Goal: Task Accomplishment & Management: Use online tool/utility

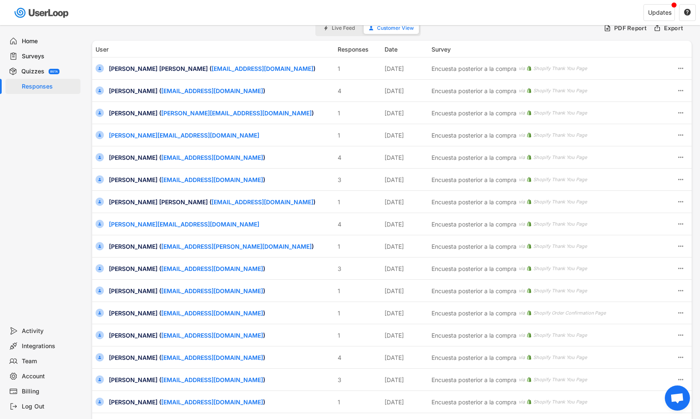
click at [35, 41] on div "Home" at bounding box center [49, 41] width 55 height 8
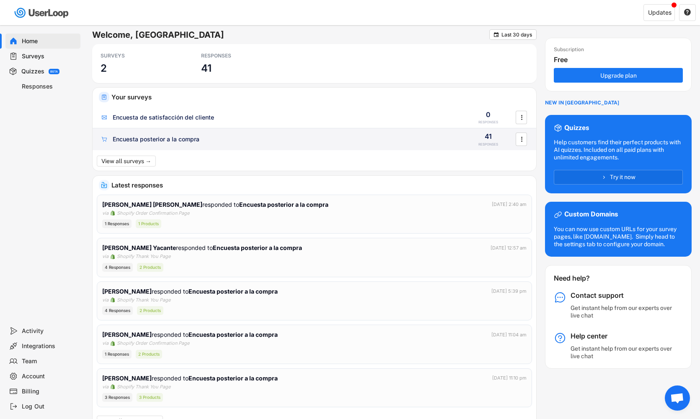
click at [232, 142] on div "Encuesta posterior a la compra" at bounding box center [279, 139] width 358 height 8
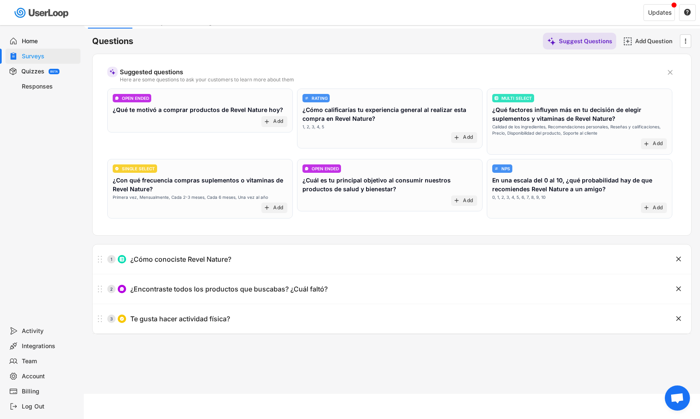
scroll to position [36, 0]
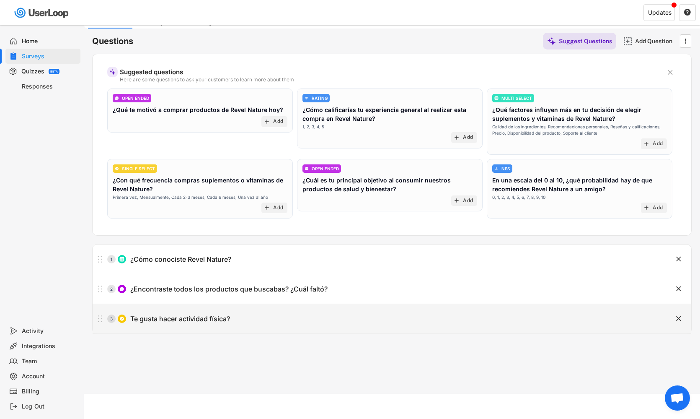
click at [215, 319] on div "Te gusta hacer actividad física?" at bounding box center [180, 318] width 100 height 9
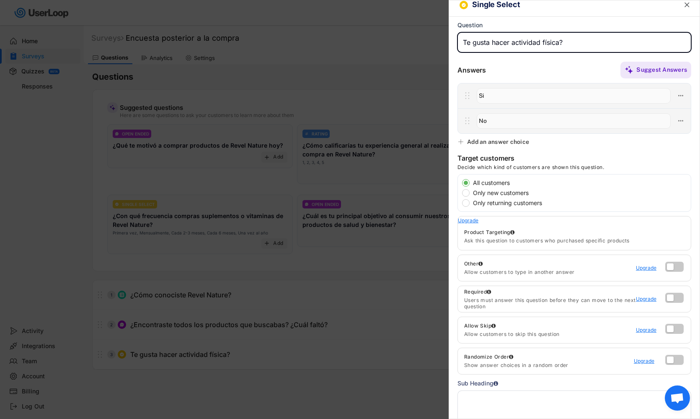
scroll to position [5, 0]
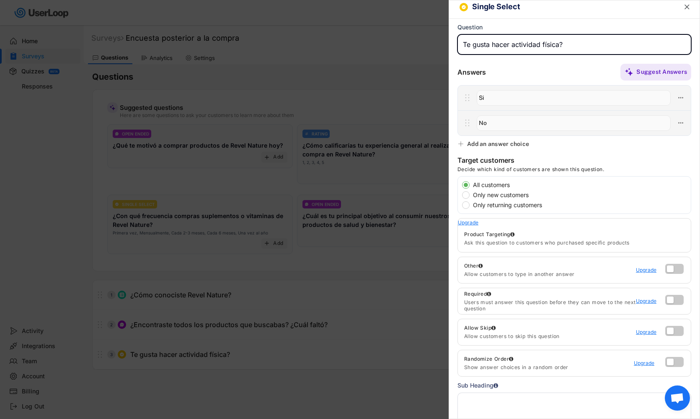
click at [425, 196] on div at bounding box center [350, 209] width 700 height 419
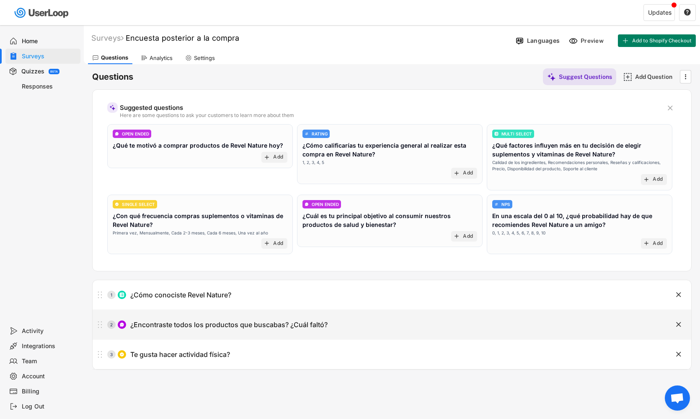
click at [192, 323] on div "¿Encontraste todos los productos que buscabas? ¿Cuál faltó?" at bounding box center [228, 324] width 197 height 9
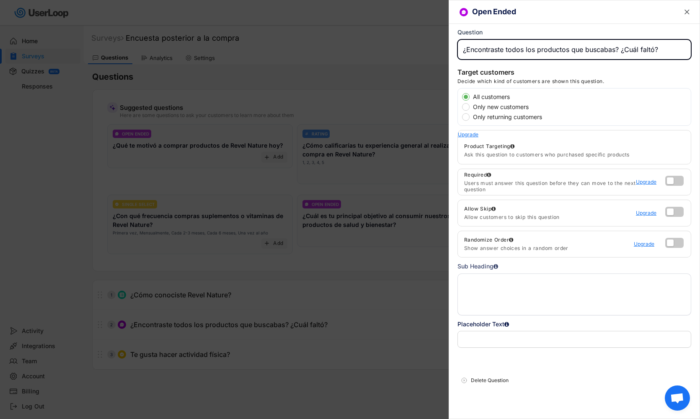
click at [628, 48] on input "input" at bounding box center [575, 49] width 234 height 20
click at [657, 44] on input "input" at bounding box center [575, 49] width 234 height 20
click at [662, 48] on input "input" at bounding box center [575, 49] width 234 height 20
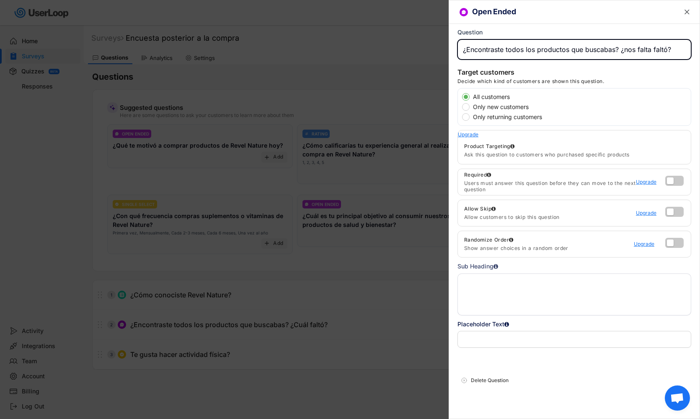
click at [662, 48] on input "input" at bounding box center [575, 49] width 234 height 20
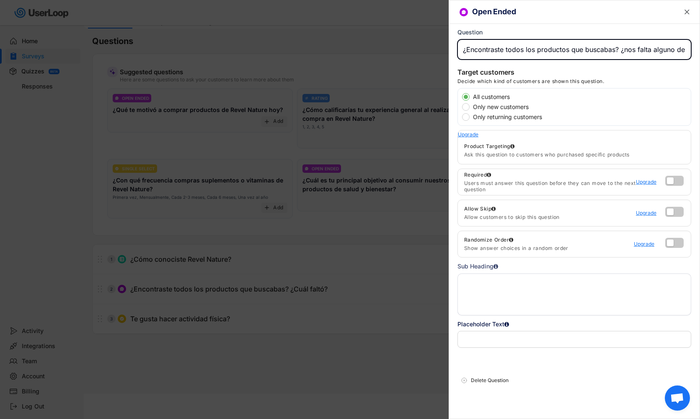
type input "¿Encontraste todos los productos que buscabas? ¿nos falta alguno de tus favorit…"
click at [443, 192] on div at bounding box center [350, 209] width 700 height 419
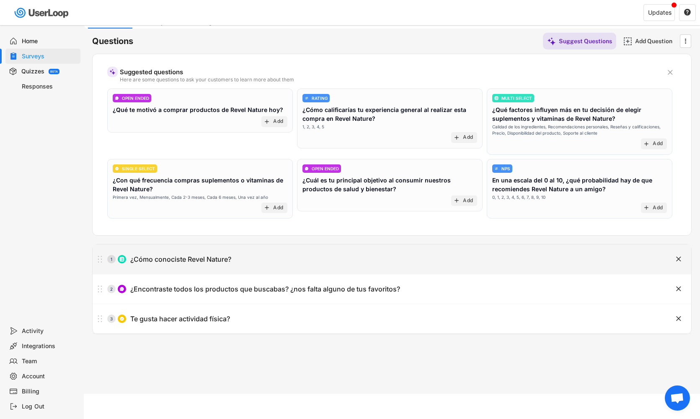
click at [251, 262] on div "1 ¿Cómo conociste Revel Nature?" at bounding box center [371, 259] width 557 height 17
type input "¿Cómo conociste Revel Nature?"
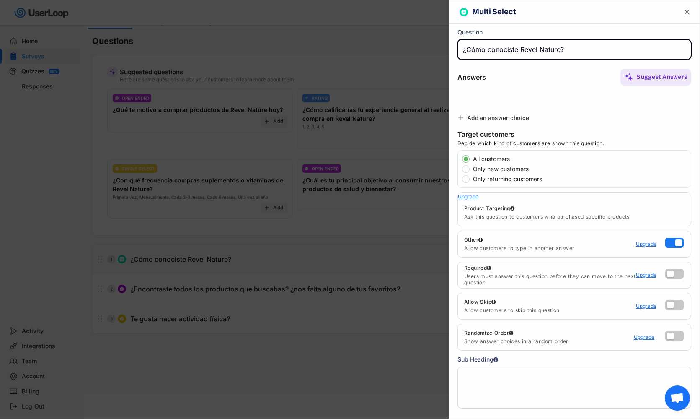
type input "Por un conocido"
type input "Publicidad en Instagram"
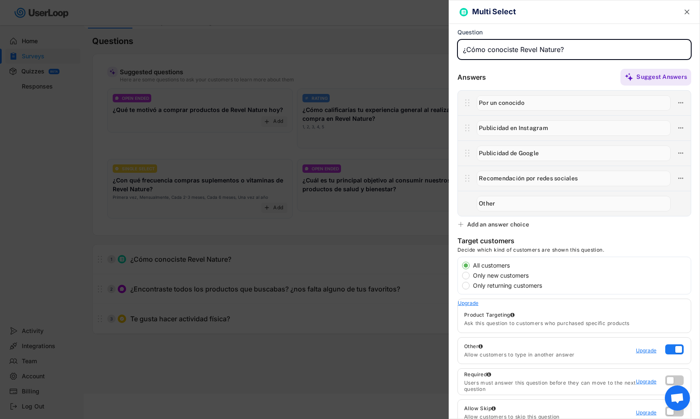
click at [383, 224] on div at bounding box center [350, 209] width 700 height 419
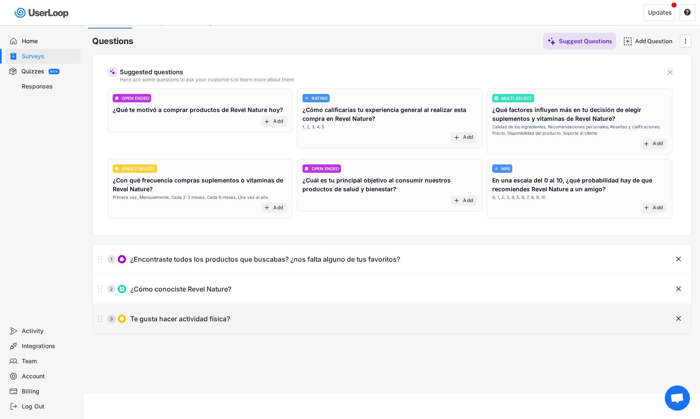
click at [167, 326] on div "3 Te gusta hacer actividad física?" at bounding box center [371, 318] width 557 height 17
type input "Te gusta hacer actividad física?"
type input "Si"
type input "No"
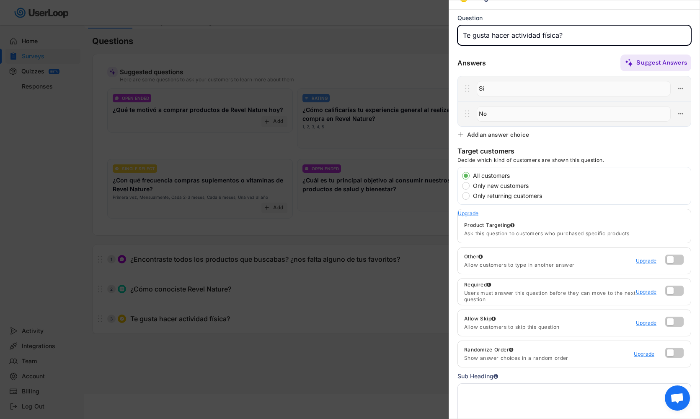
scroll to position [12, 0]
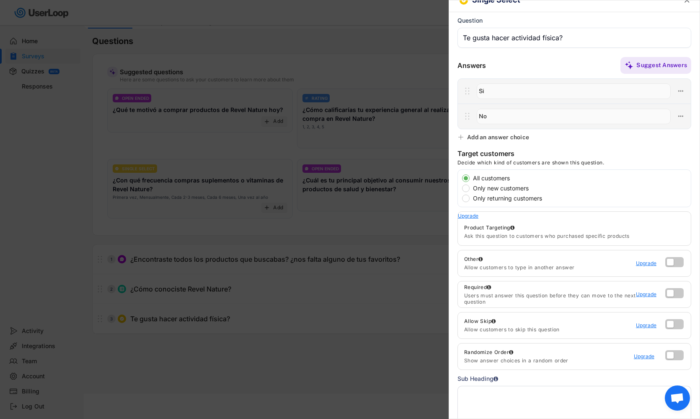
click at [486, 140] on div "Add an answer choice" at bounding box center [498, 137] width 62 height 8
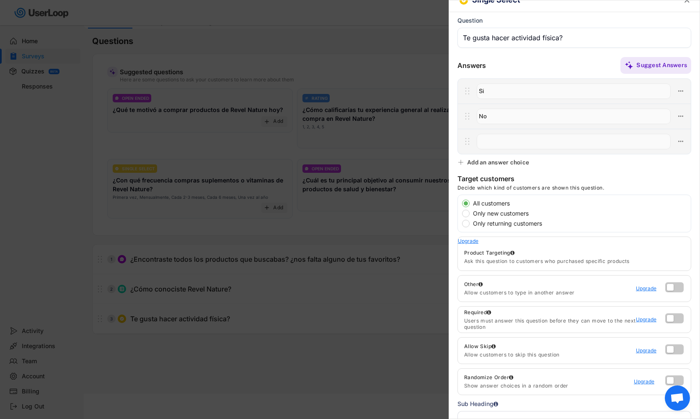
click at [665, 168] on div "Single Select  Question Answers Suggest Answers Add an answer choice Target cu…" at bounding box center [575, 209] width 252 height 419
click at [594, 41] on input "input" at bounding box center [575, 38] width 234 height 20
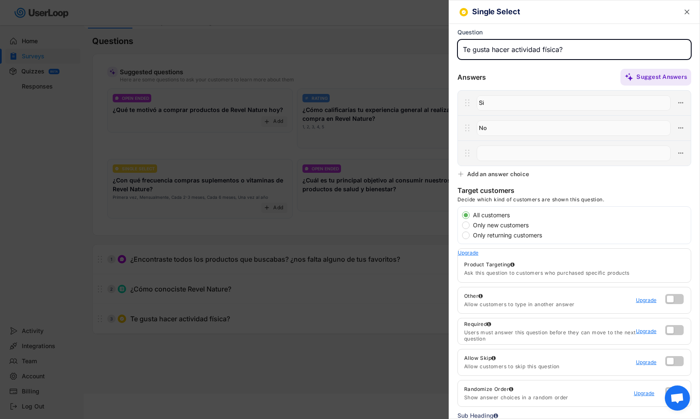
scroll to position [0, 0]
click at [461, 47] on input "input" at bounding box center [575, 49] width 234 height 20
type input "¿Te gusta hacer actividad física?"
click at [516, 163] on div at bounding box center [574, 152] width 233 height 25
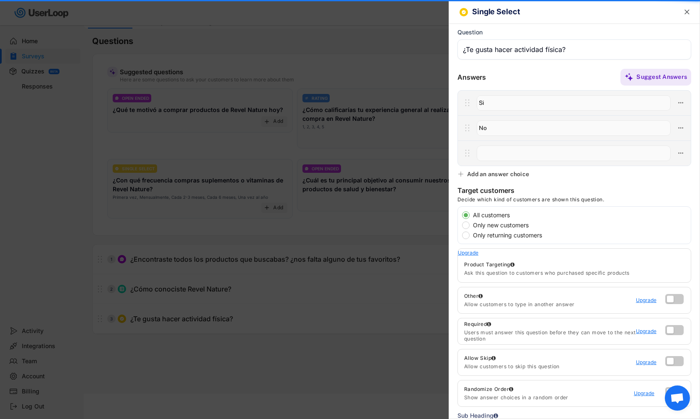
click at [516, 153] on input "input" at bounding box center [574, 153] width 194 height 16
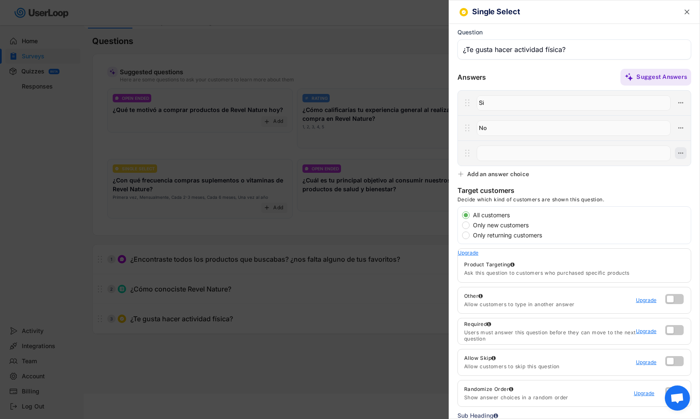
click at [676, 151] on button at bounding box center [681, 153] width 12 height 12
click at [627, 164] on div "Open Ended Followup Question" at bounding box center [634, 167] width 80 height 8
click at [597, 153] on input "input" at bounding box center [574, 153] width 194 height 16
click at [681, 153] on use at bounding box center [681, 153] width 5 height 1
click at [547, 154] on input "input" at bounding box center [574, 153] width 194 height 16
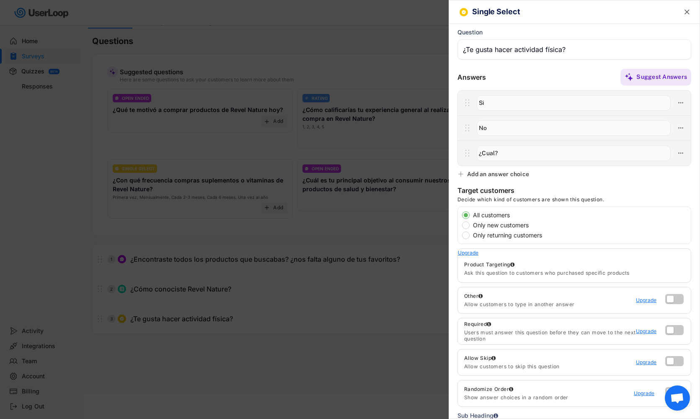
click at [482, 152] on input "input" at bounding box center [574, 153] width 194 height 16
type input "¿En caso de que sCual?"
drag, startPoint x: 555, startPoint y: 158, endPoint x: 470, endPoint y: 147, distance: 86.2
click at [470, 147] on div at bounding box center [574, 152] width 233 height 25
click at [577, 56] on input "input" at bounding box center [575, 49] width 234 height 20
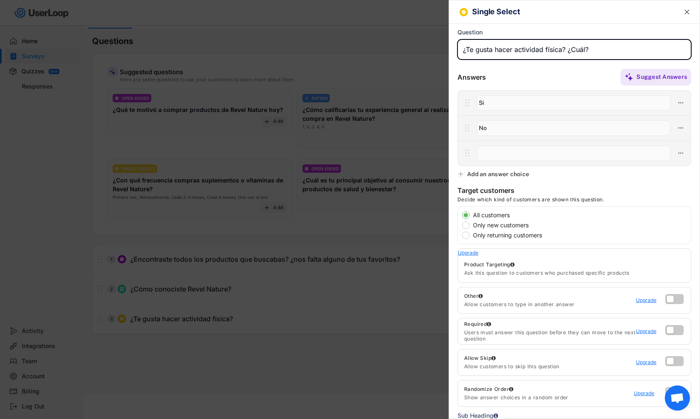
type input "¿Te gusta hacer actividad física? ¿Cuál?"
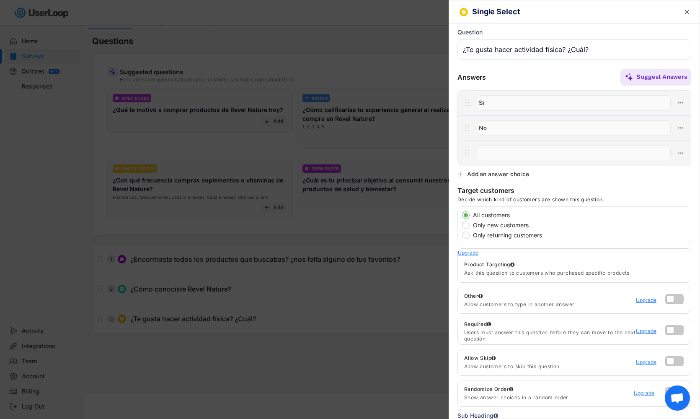
click at [605, 186] on div "Target customers Decide which kind of customers are shown this question." at bounding box center [575, 196] width 234 height 20
click at [683, 150] on icon at bounding box center [681, 153] width 8 height 8
click at [561, 169] on div "Single Select  Question Answers Suggest Answers Add an answer choice Target cu…" at bounding box center [575, 209] width 252 height 419
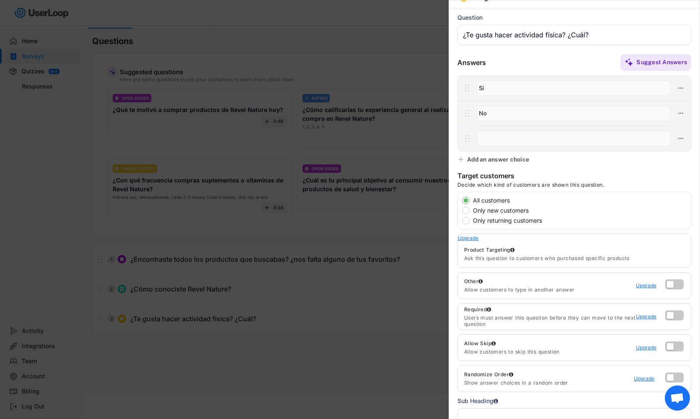
scroll to position [5, 0]
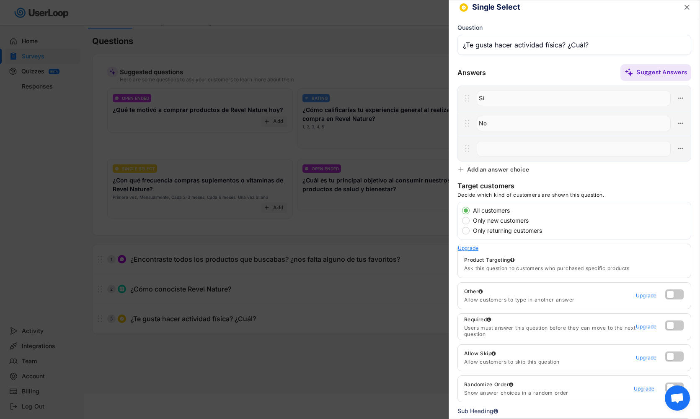
click at [375, 202] on div at bounding box center [350, 209] width 700 height 419
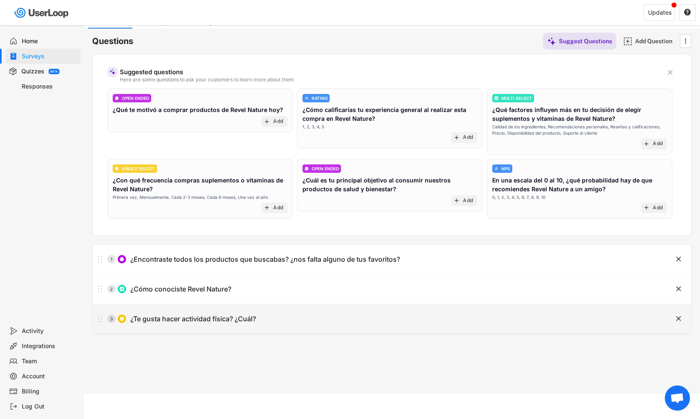
click at [280, 320] on div "3 ¿Te gusta hacer actividad física? ¿Cuál?" at bounding box center [371, 318] width 557 height 17
type input "¿Te gusta hacer actividad física? ¿Cuál?"
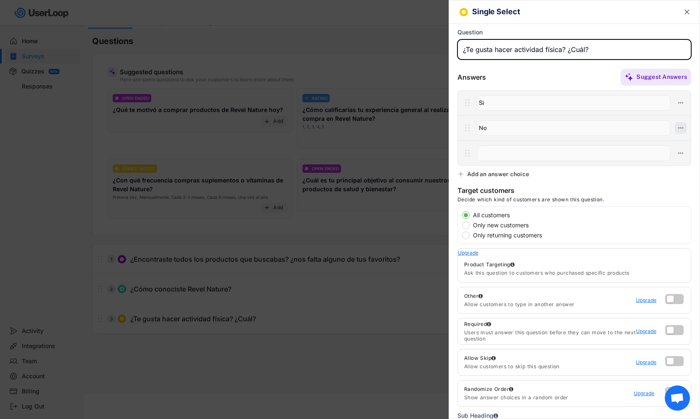
click at [680, 130] on icon at bounding box center [681, 128] width 8 height 8
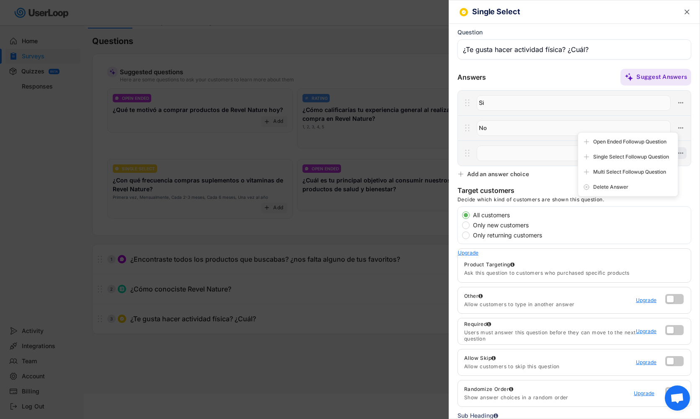
click at [686, 149] on button at bounding box center [681, 153] width 12 height 12
click at [630, 167] on div "Edit Followup Question" at bounding box center [634, 167] width 80 height 8
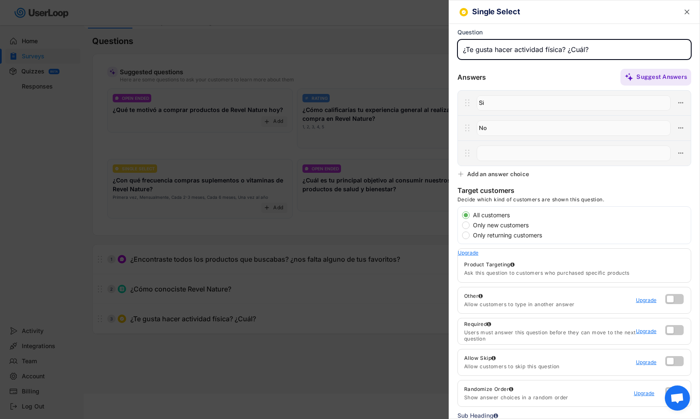
click at [622, 49] on input "input" at bounding box center [575, 49] width 234 height 20
click at [532, 148] on input "input" at bounding box center [574, 153] width 194 height 16
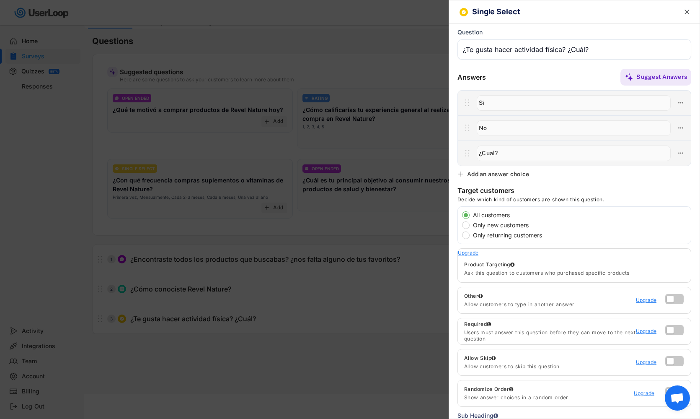
type input "¿Cual?"
click at [579, 175] on div "Single Select  Question Answers Suggest Answers Add an answer choice Target cu…" at bounding box center [575, 209] width 252 height 419
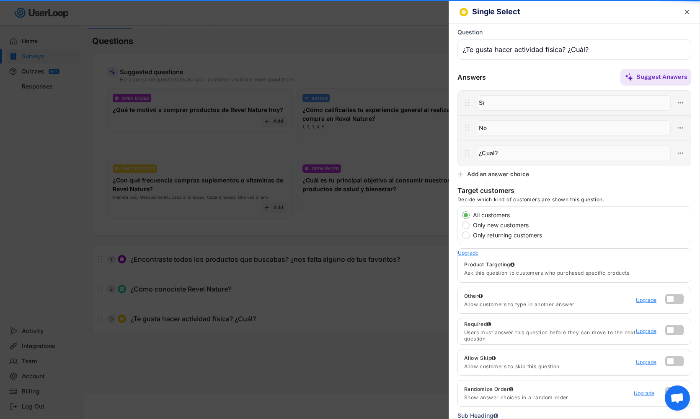
click at [482, 175] on div "Add an answer choice" at bounding box center [498, 174] width 62 height 8
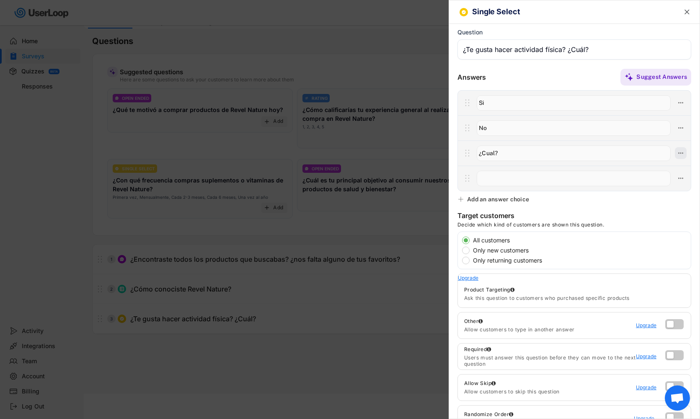
click at [683, 153] on use at bounding box center [681, 153] width 5 height 1
click at [680, 173] on button at bounding box center [681, 178] width 12 height 12
click at [537, 176] on input "input" at bounding box center [574, 179] width 194 height 16
click at [371, 184] on div at bounding box center [350, 209] width 700 height 419
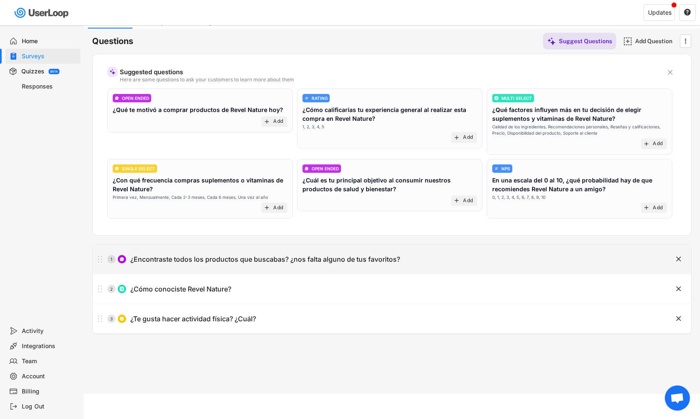
click at [300, 255] on div "¿Encontraste todos los productos que buscabas? ¿nos falta alguno de tus favorit…" at bounding box center [265, 259] width 270 height 9
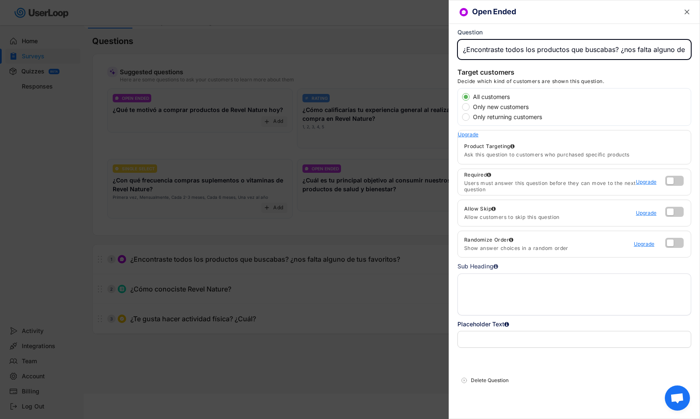
click at [581, 47] on input "input" at bounding box center [575, 49] width 234 height 20
type input "¿Encontraste todos los productos que buscabas? ¿Nos falta alguno de tus favorit…"
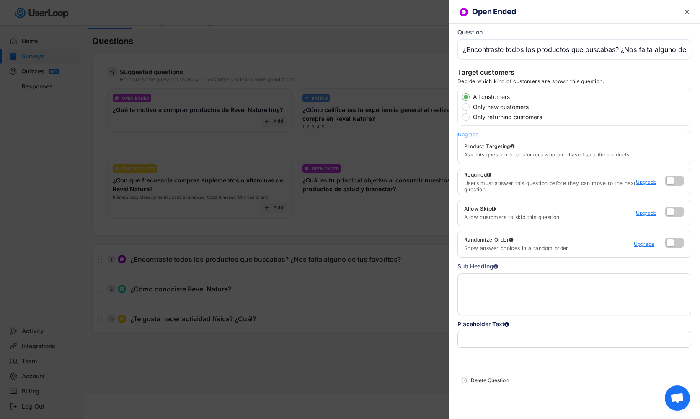
click at [426, 73] on div at bounding box center [350, 209] width 700 height 419
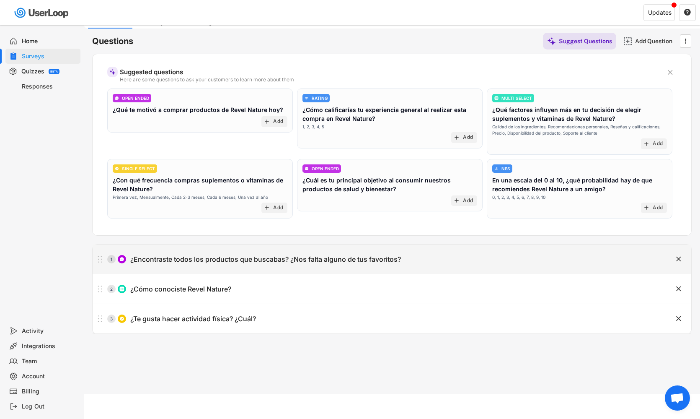
click at [247, 259] on div "¿Encontraste todos los productos que buscabas? ¿Nos falta alguno de tus favorit…" at bounding box center [265, 259] width 271 height 9
type input "¿Encontraste todos los productos que buscabas? ¿Nos falta alguno de tus favorit…"
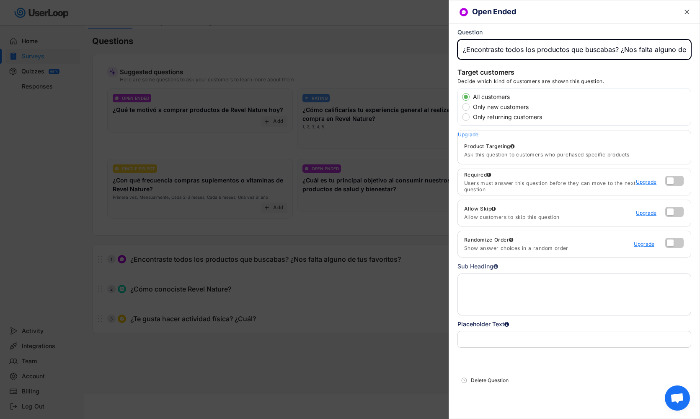
click at [362, 235] on div at bounding box center [350, 209] width 700 height 419
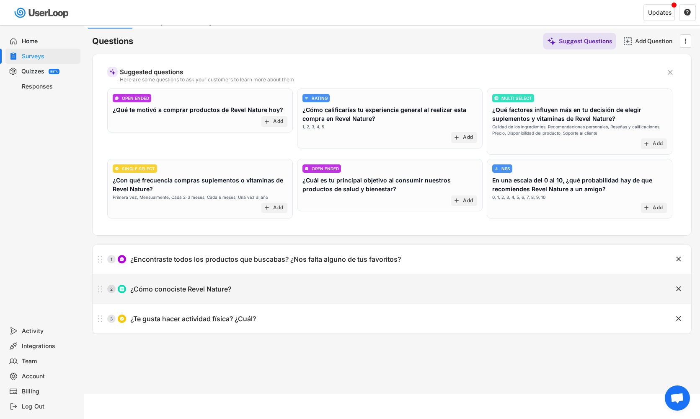
click at [272, 289] on div "2 ¿Cómo conociste Revel Nature?" at bounding box center [371, 288] width 557 height 17
type input "¿Cómo conociste Revel Nature?"
type input "Por un conocido"
type input "Publicidad en Instagram"
type input "Publicidad de Google"
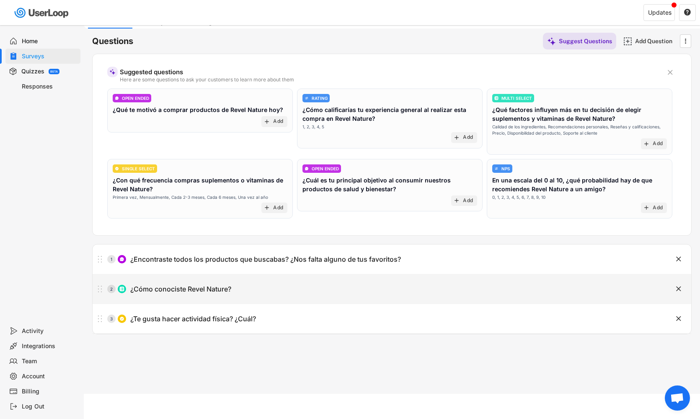
type input "Recomendación por redes sociales"
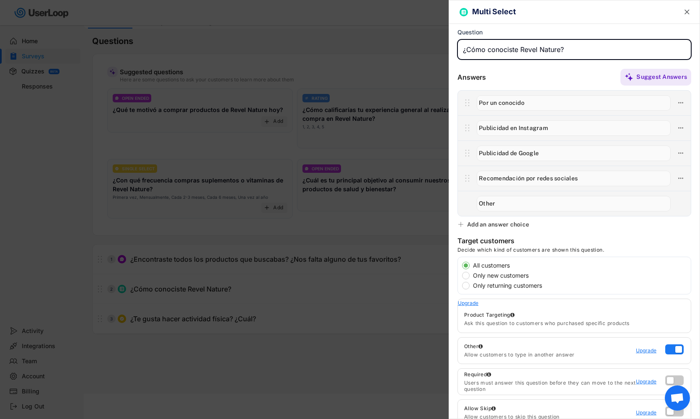
click at [298, 289] on div at bounding box center [350, 209] width 700 height 419
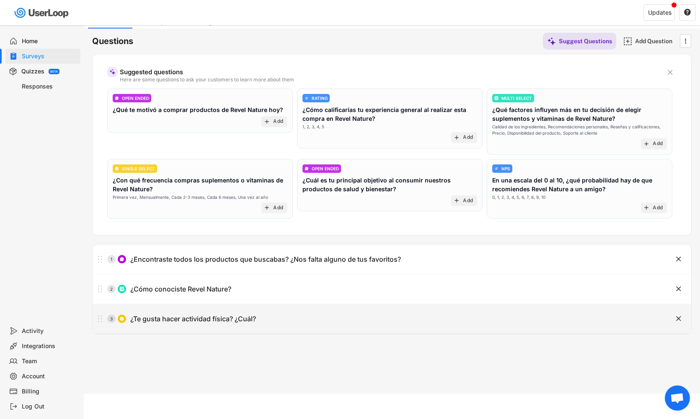
click at [280, 327] on div "3 ¿Te gusta hacer actividad física? ¿Cuál? " at bounding box center [392, 318] width 599 height 29
type input "¿Te gusta hacer actividad física? ¿Cuál?"
type input "Si"
type input "No"
type input "¿Cual?"
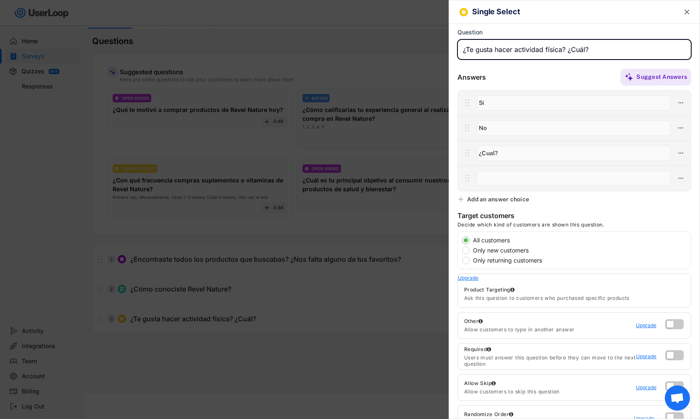
click at [589, 176] on input "input" at bounding box center [574, 179] width 194 height 16
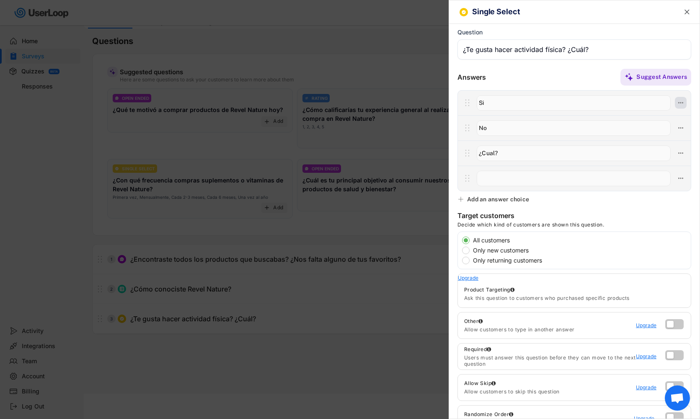
click at [682, 103] on icon at bounding box center [681, 103] width 8 height 8
click at [404, 70] on div at bounding box center [350, 209] width 700 height 419
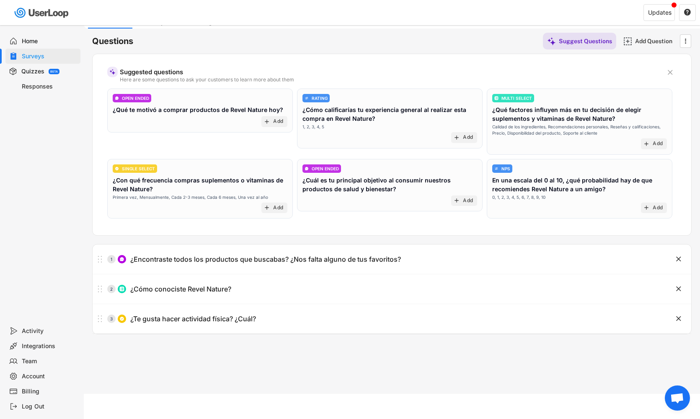
click at [39, 40] on div "Home" at bounding box center [49, 41] width 55 height 8
